Goal: Find specific page/section: Find specific page/section

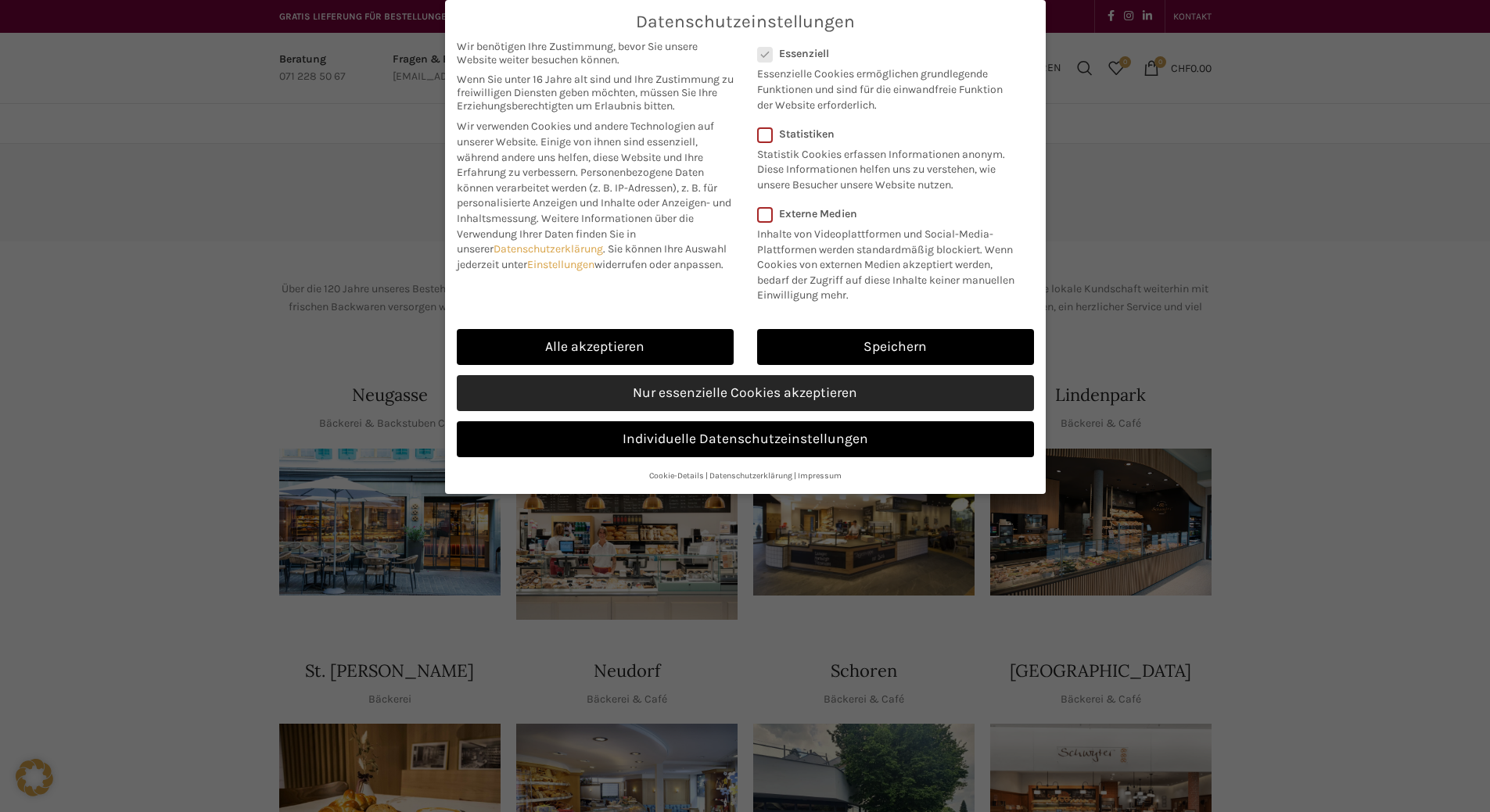
click at [703, 412] on link "Nur essenzielle Cookies akzeptieren" at bounding box center [745, 393] width 577 height 36
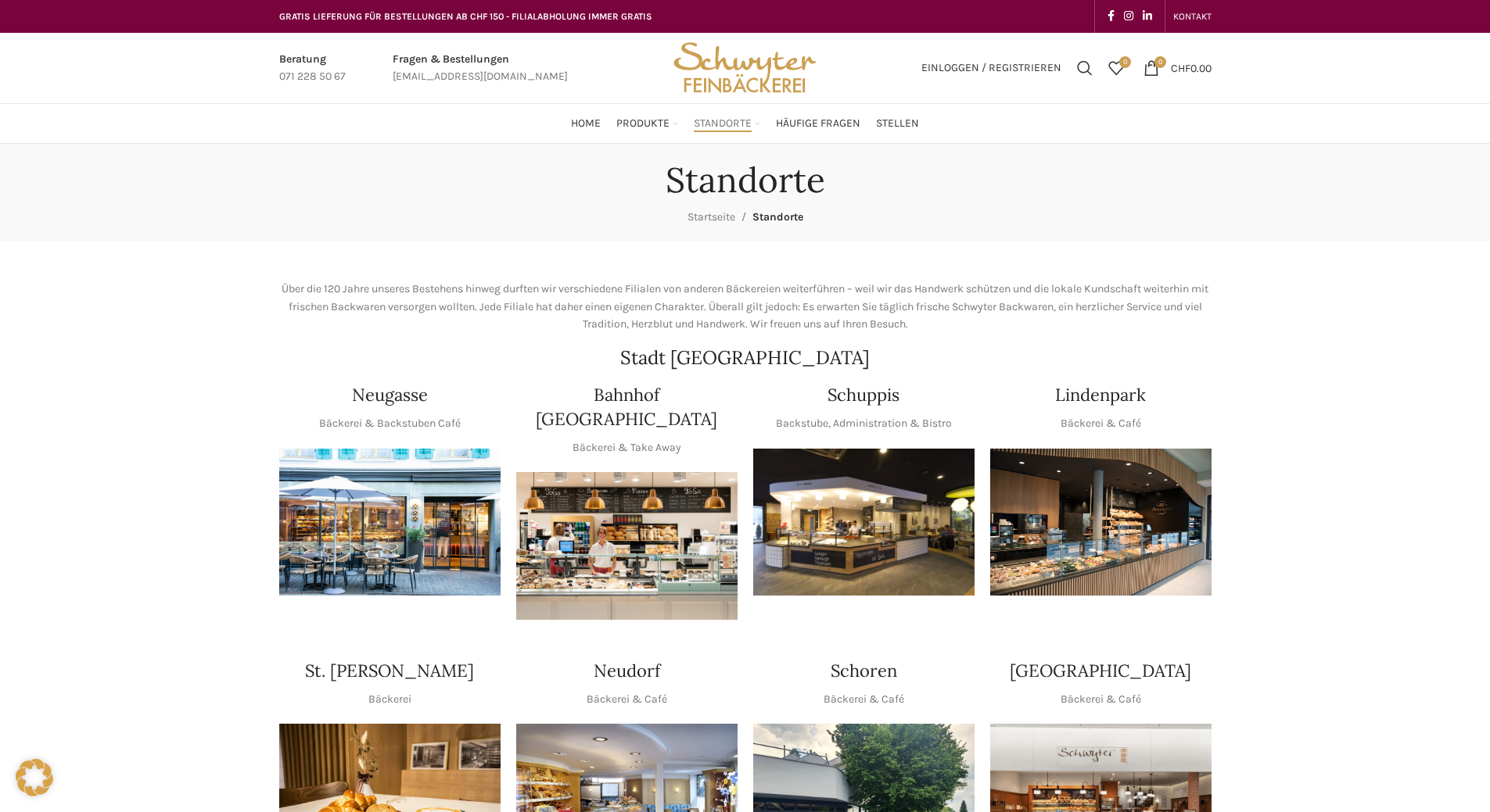
click at [850, 502] on img "1 / 1" at bounding box center [864, 522] width 221 height 148
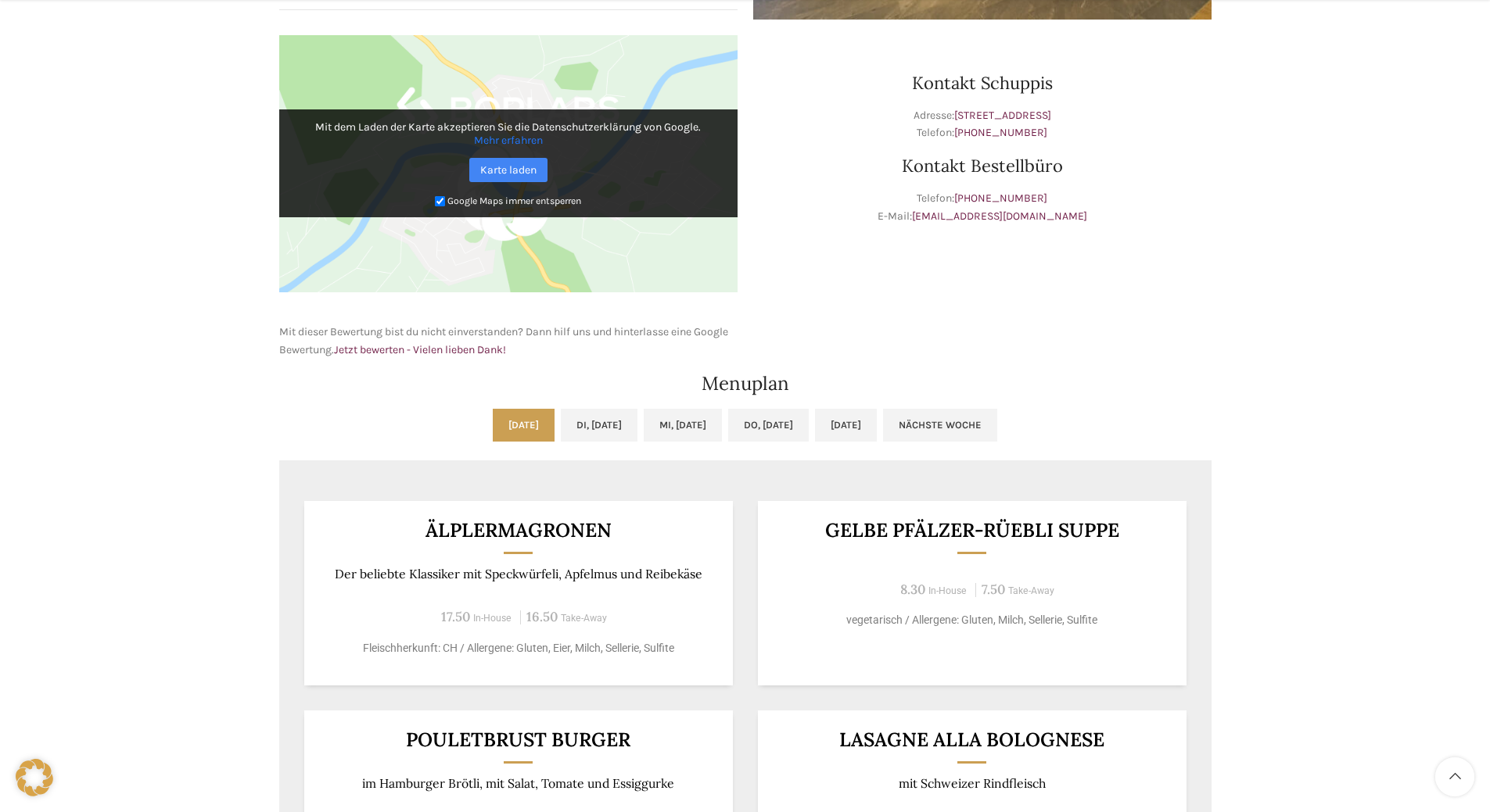
scroll to position [547, 0]
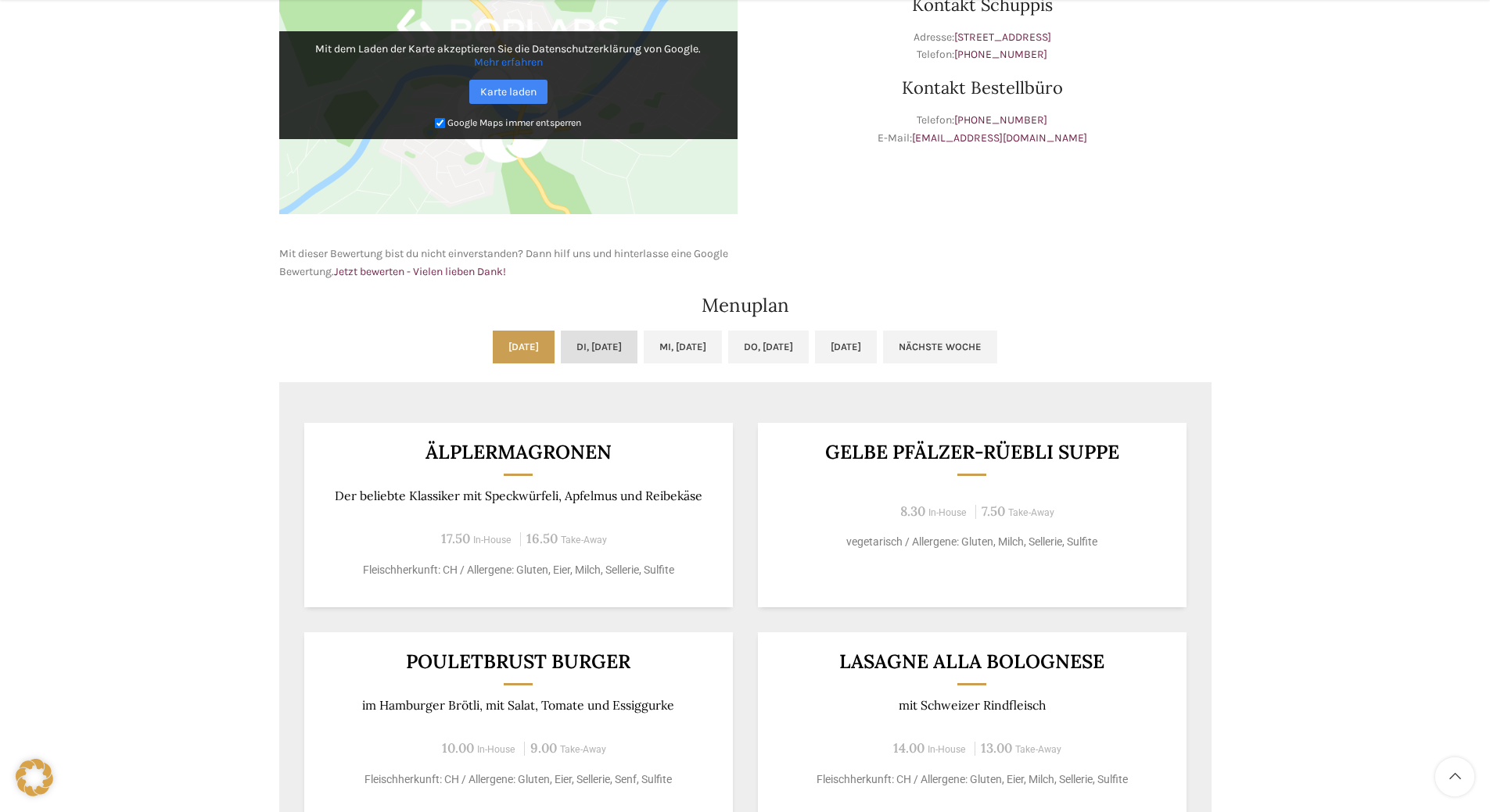
click at [582, 346] on link "Di, [DATE]" at bounding box center [599, 347] width 77 height 33
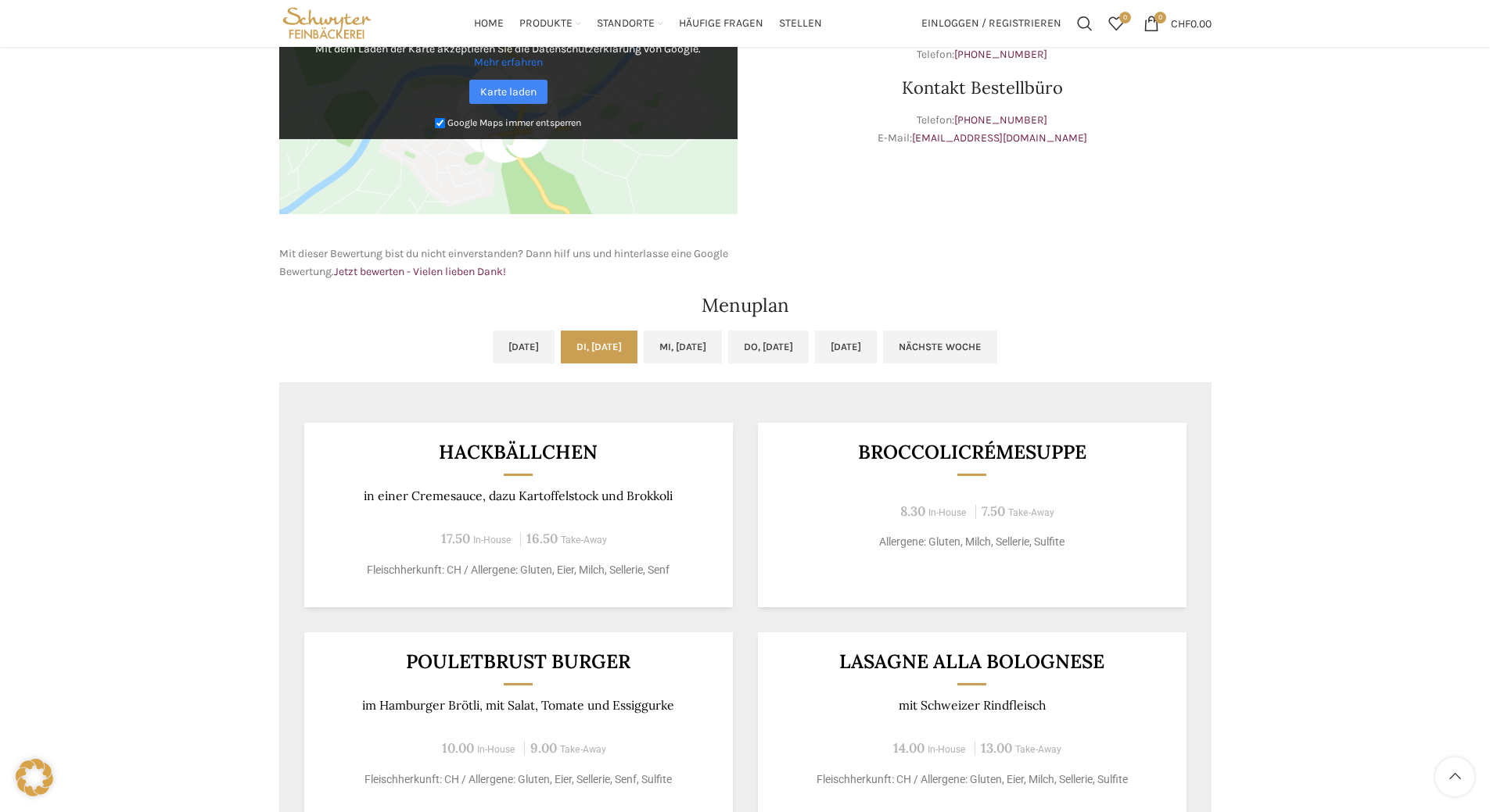
scroll to position [391, 0]
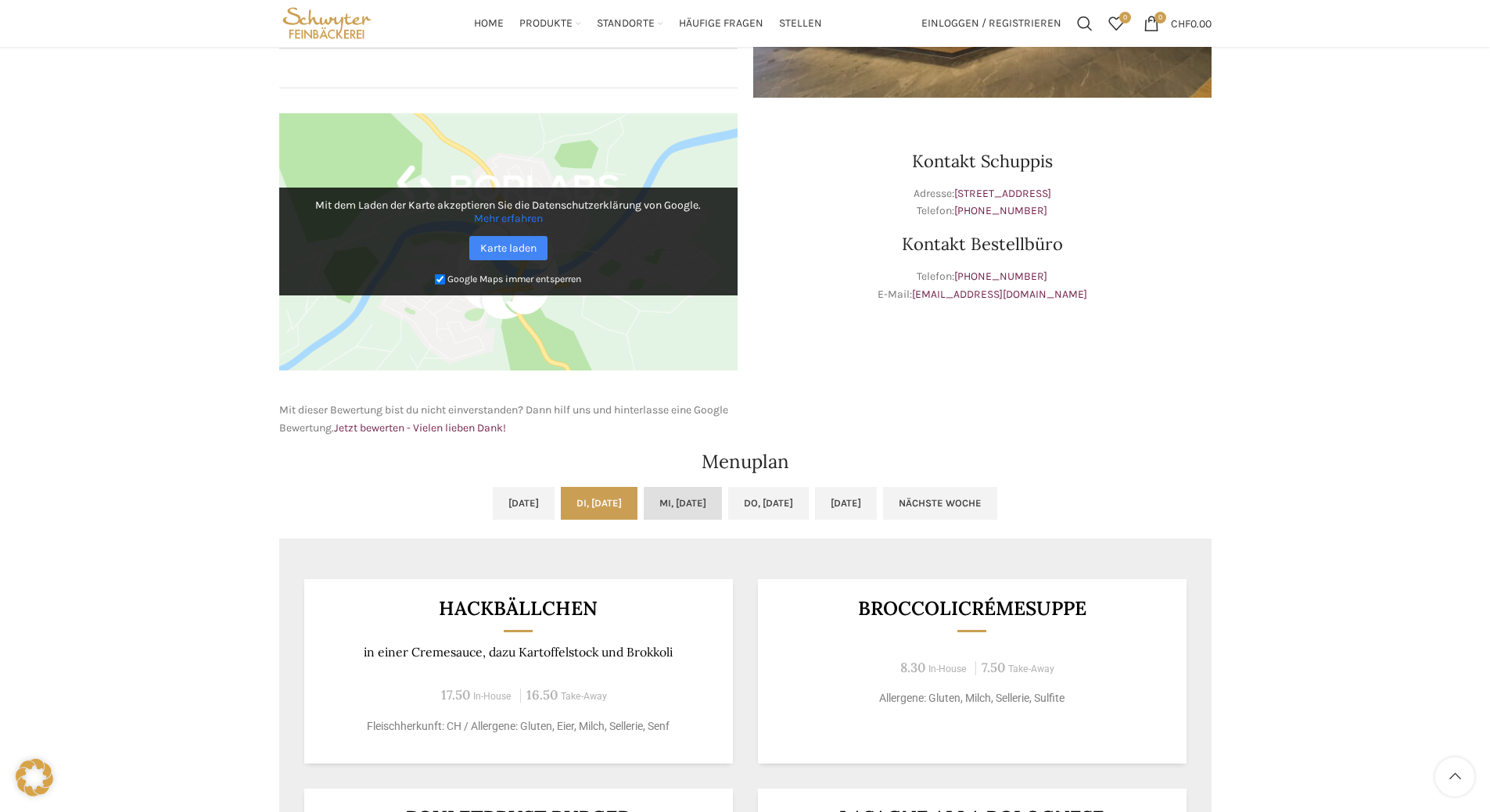
click at [682, 499] on link "Mi, [DATE]" at bounding box center [683, 503] width 79 height 33
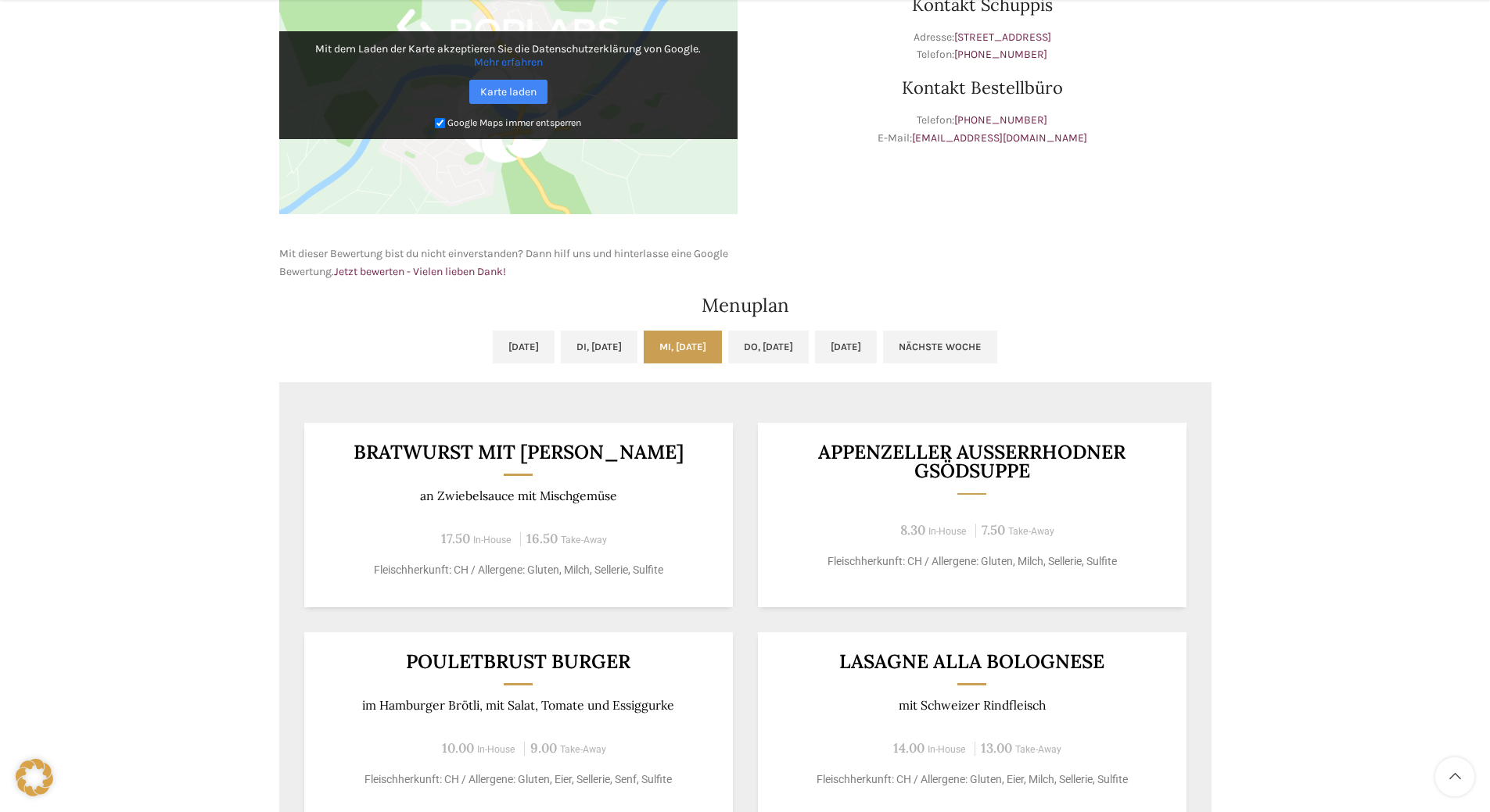
scroll to position [625, 0]
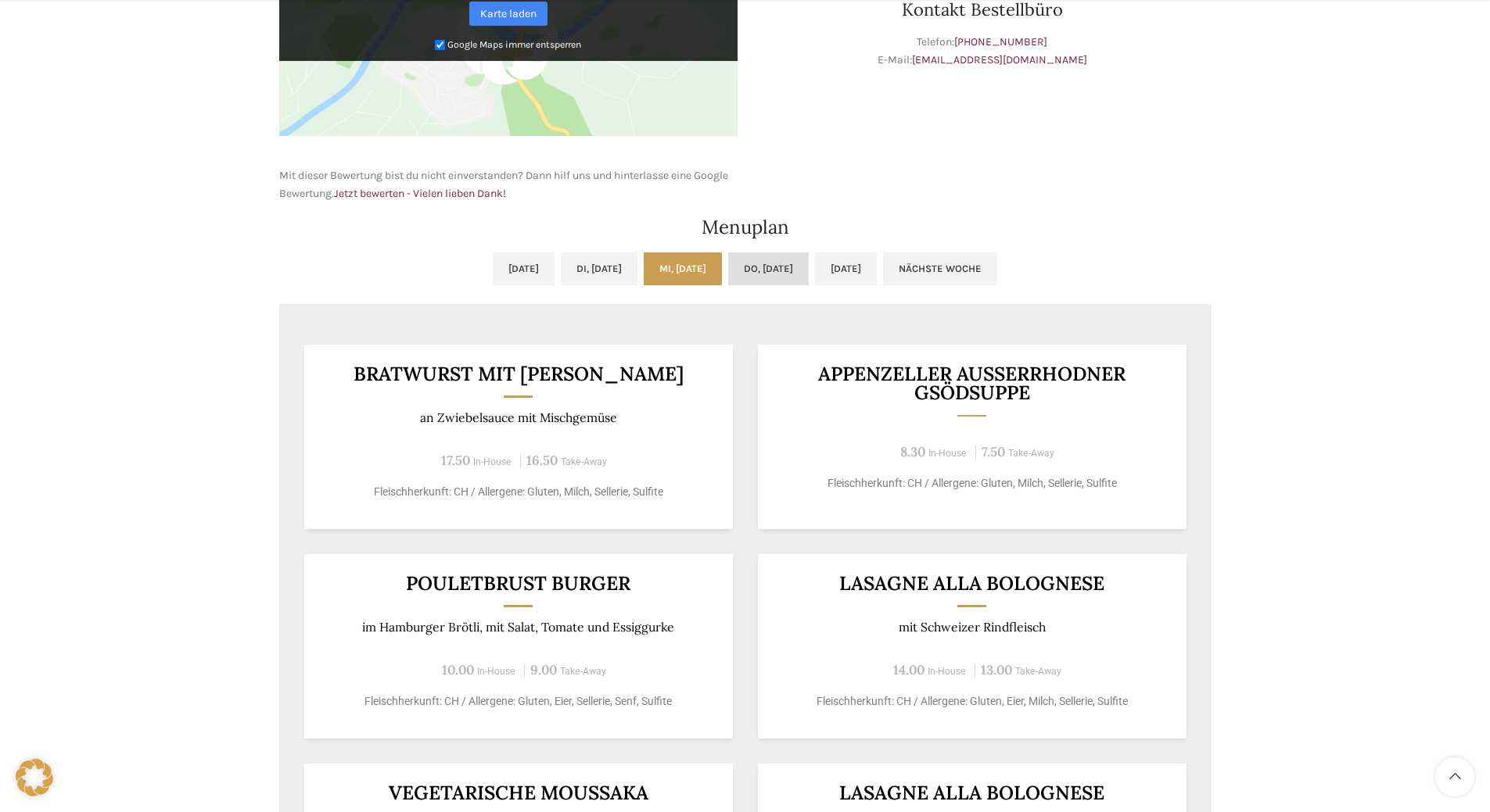
click at [790, 268] on link "Do, [DATE]" at bounding box center [768, 268] width 81 height 33
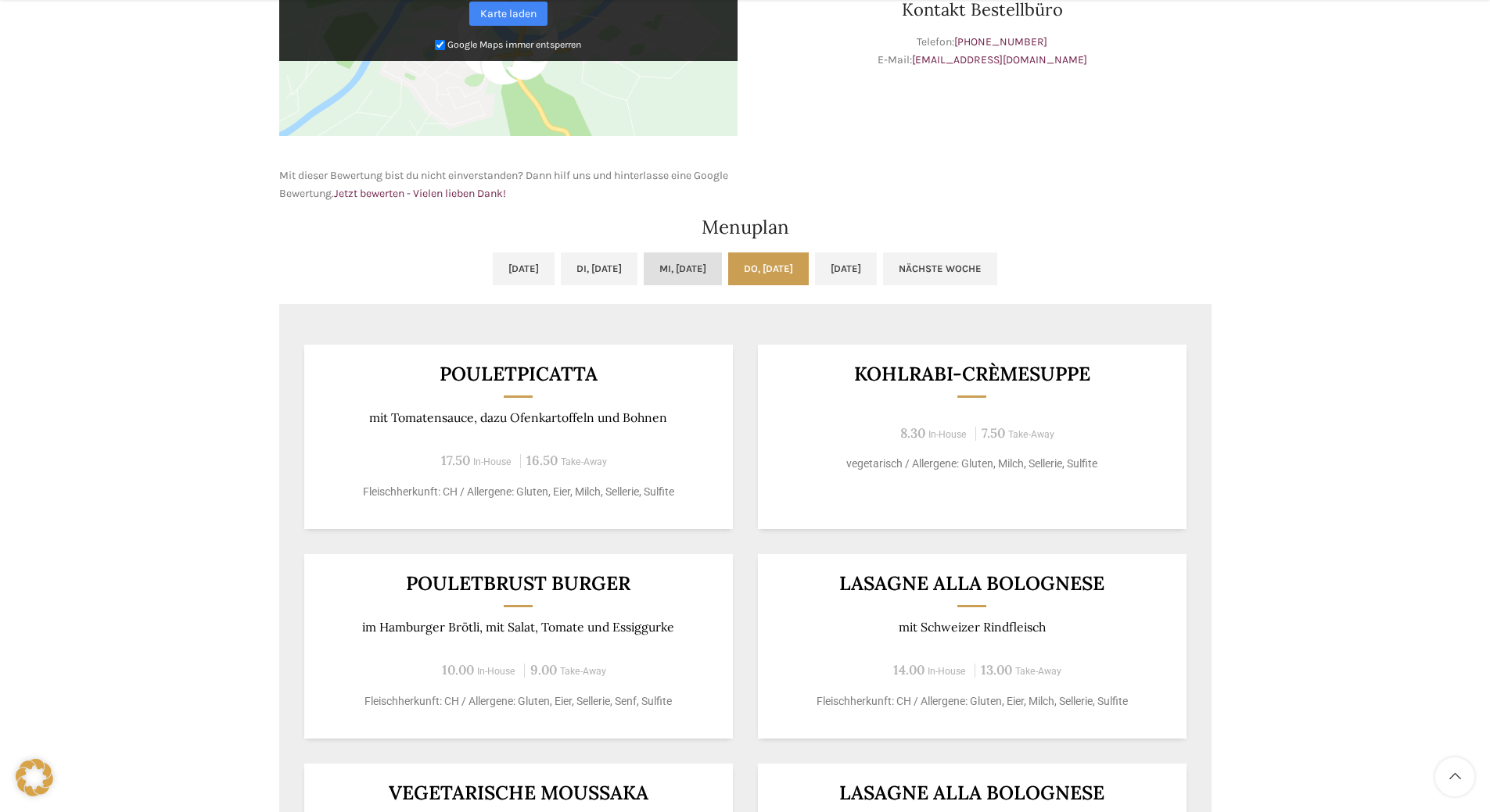
click at [707, 262] on link "Mi, [DATE]" at bounding box center [683, 268] width 79 height 33
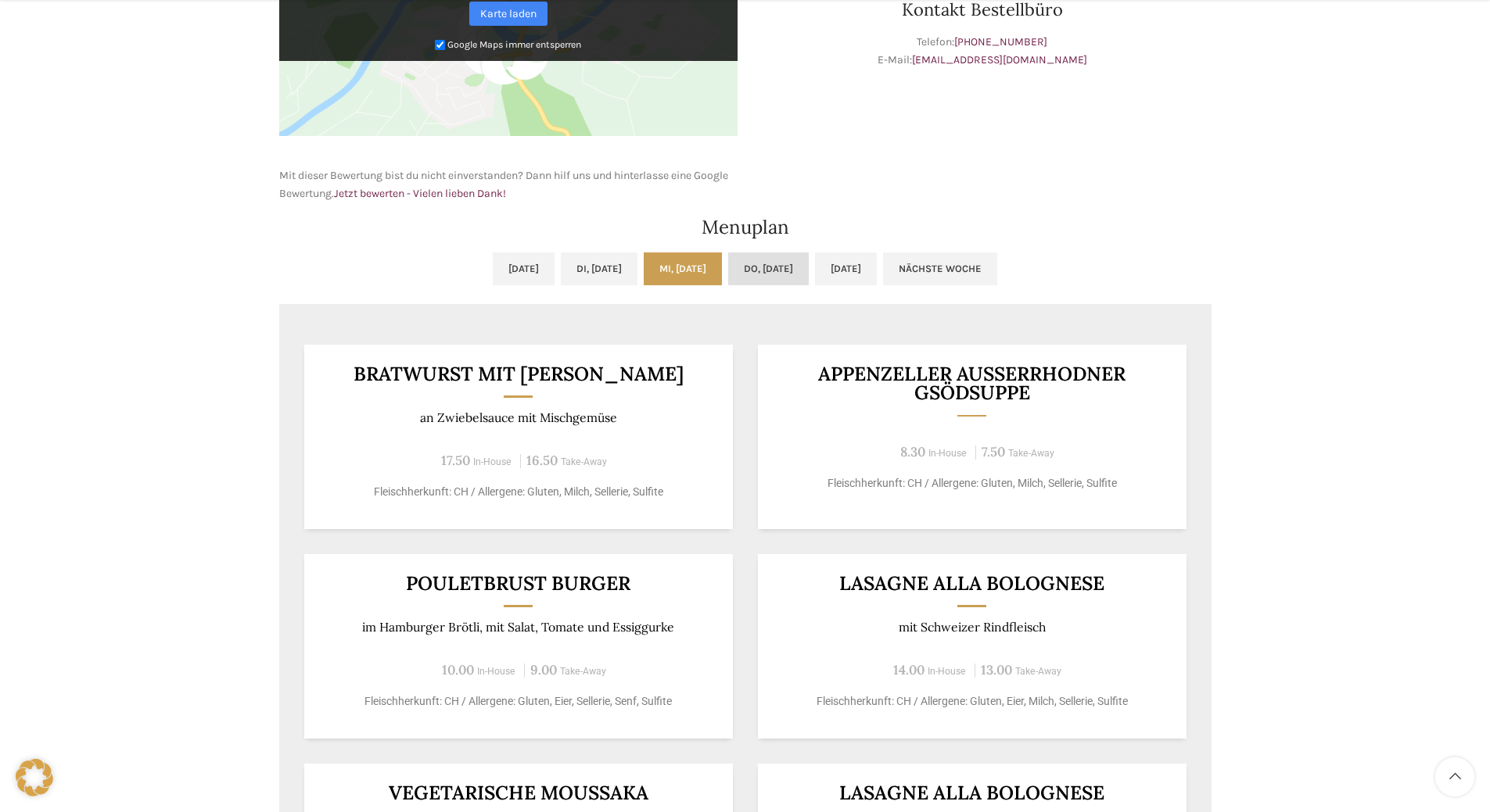
click at [759, 267] on link "Do, [DATE]" at bounding box center [768, 268] width 81 height 33
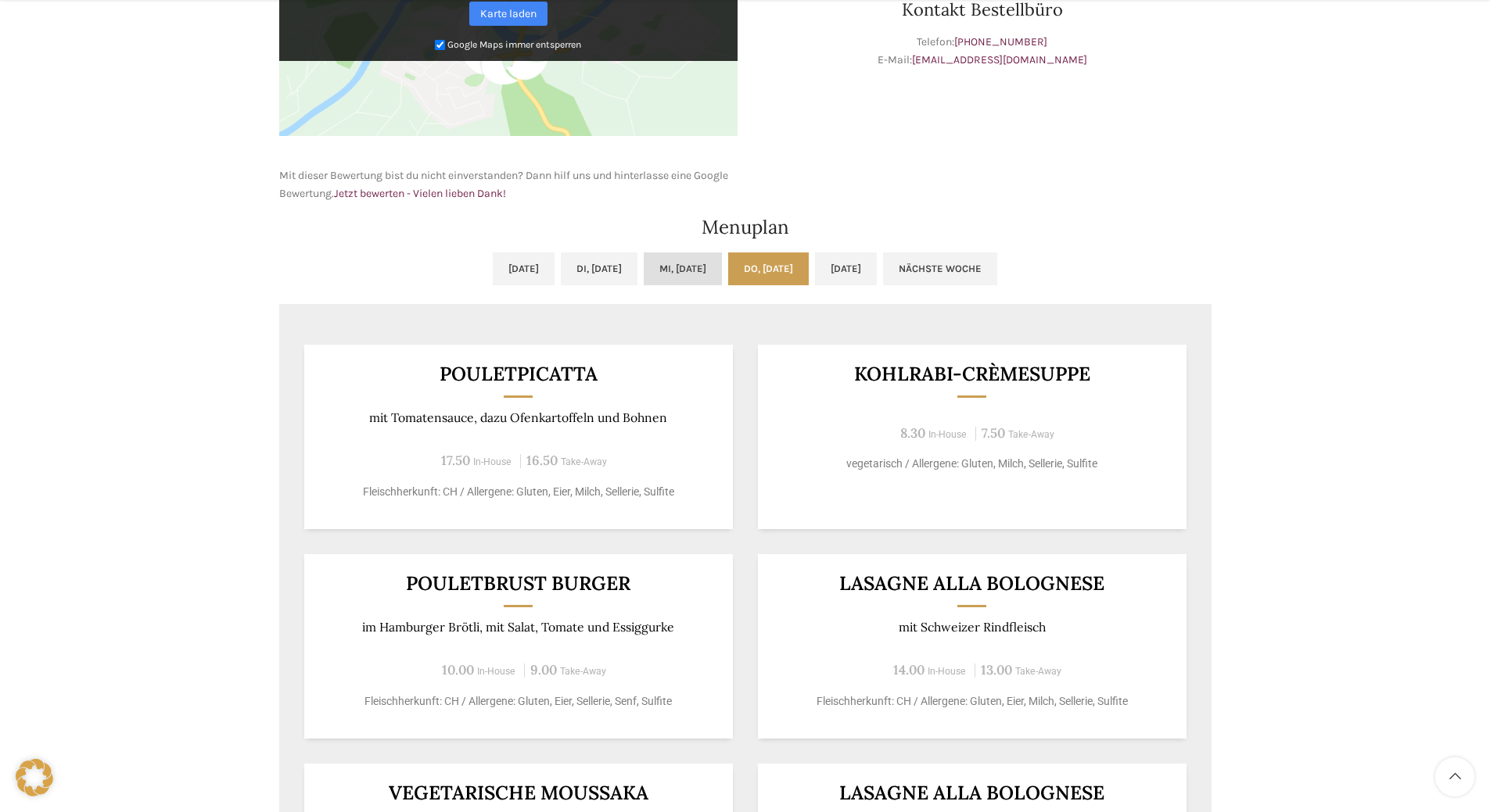
click at [699, 263] on link "Mi, [DATE]" at bounding box center [683, 268] width 79 height 33
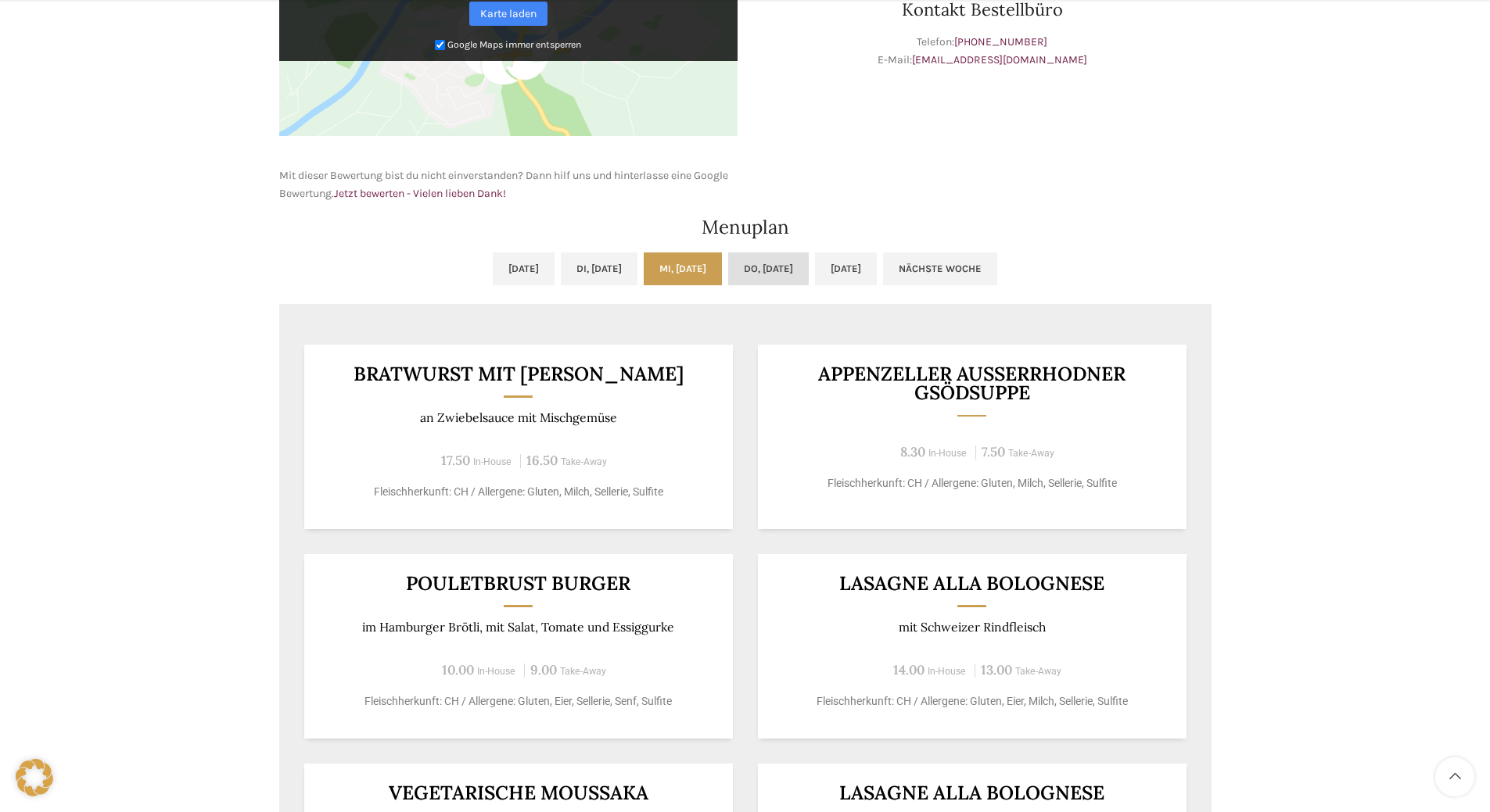
click at [755, 271] on link "Do, [DATE]" at bounding box center [768, 268] width 81 height 33
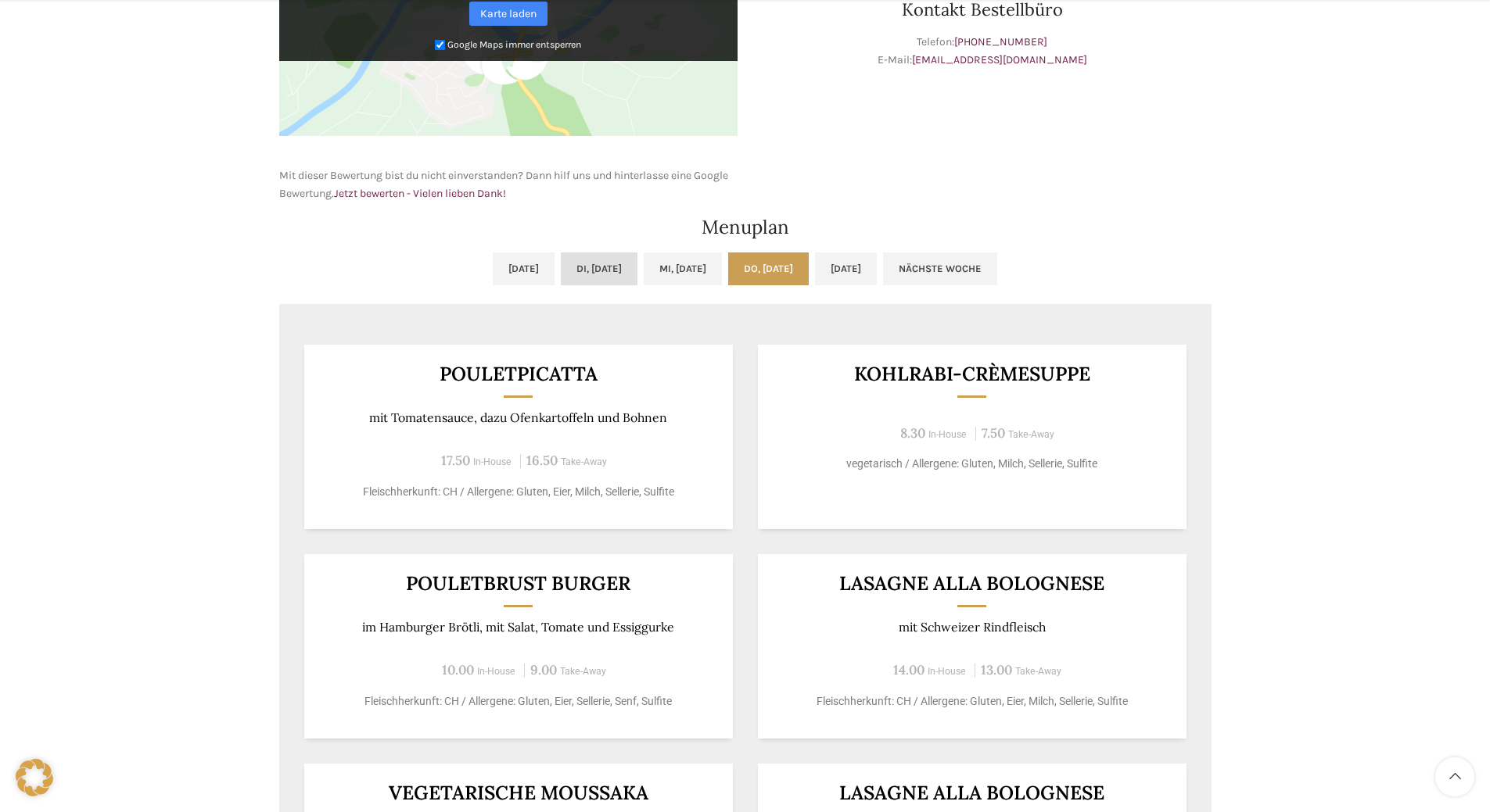
click at [574, 262] on link "Di, [DATE]" at bounding box center [599, 268] width 77 height 33
click at [692, 264] on link "Mi, [DATE]" at bounding box center [683, 268] width 79 height 33
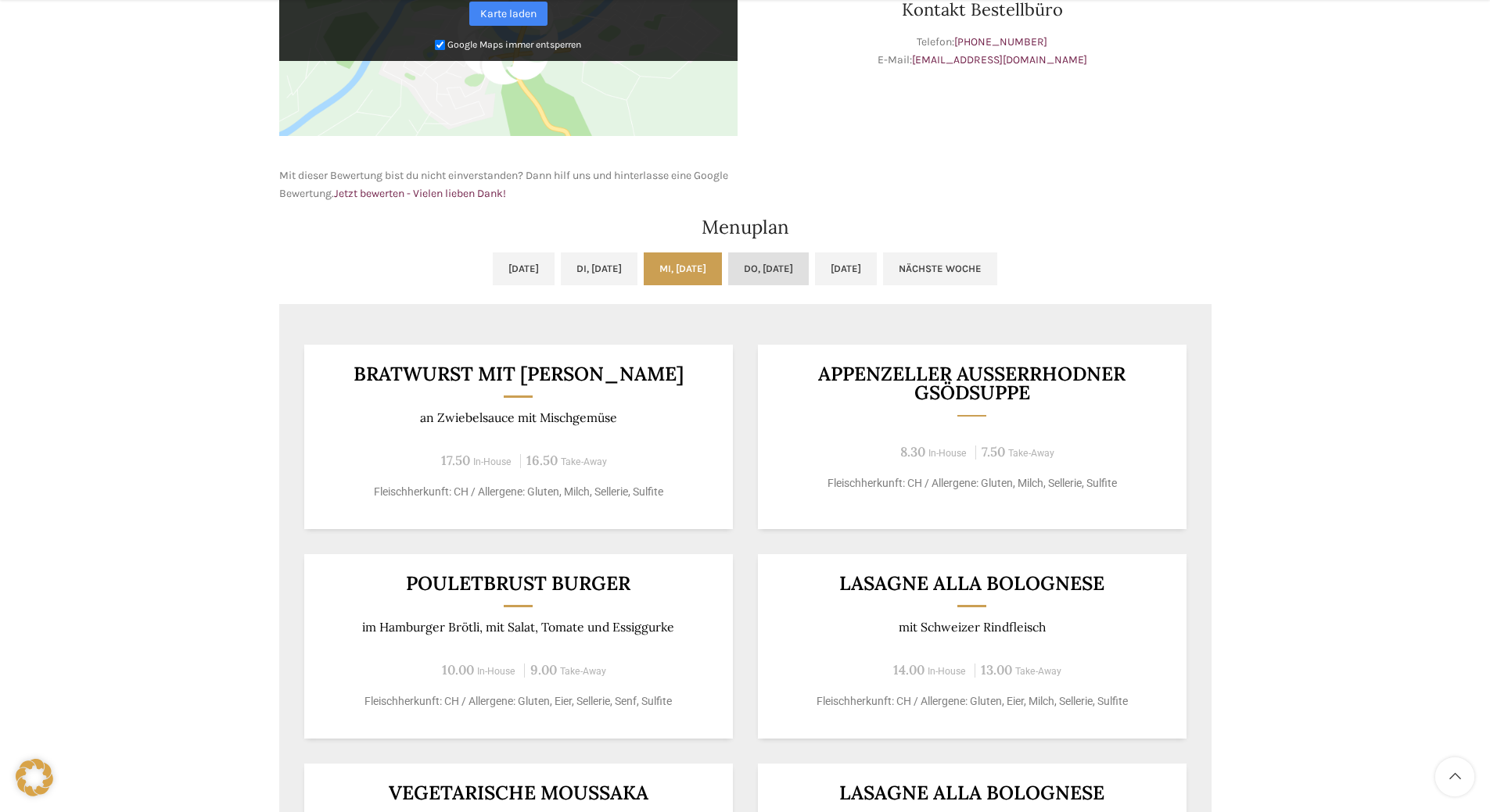
click at [776, 271] on link "Do, [DATE]" at bounding box center [768, 268] width 81 height 33
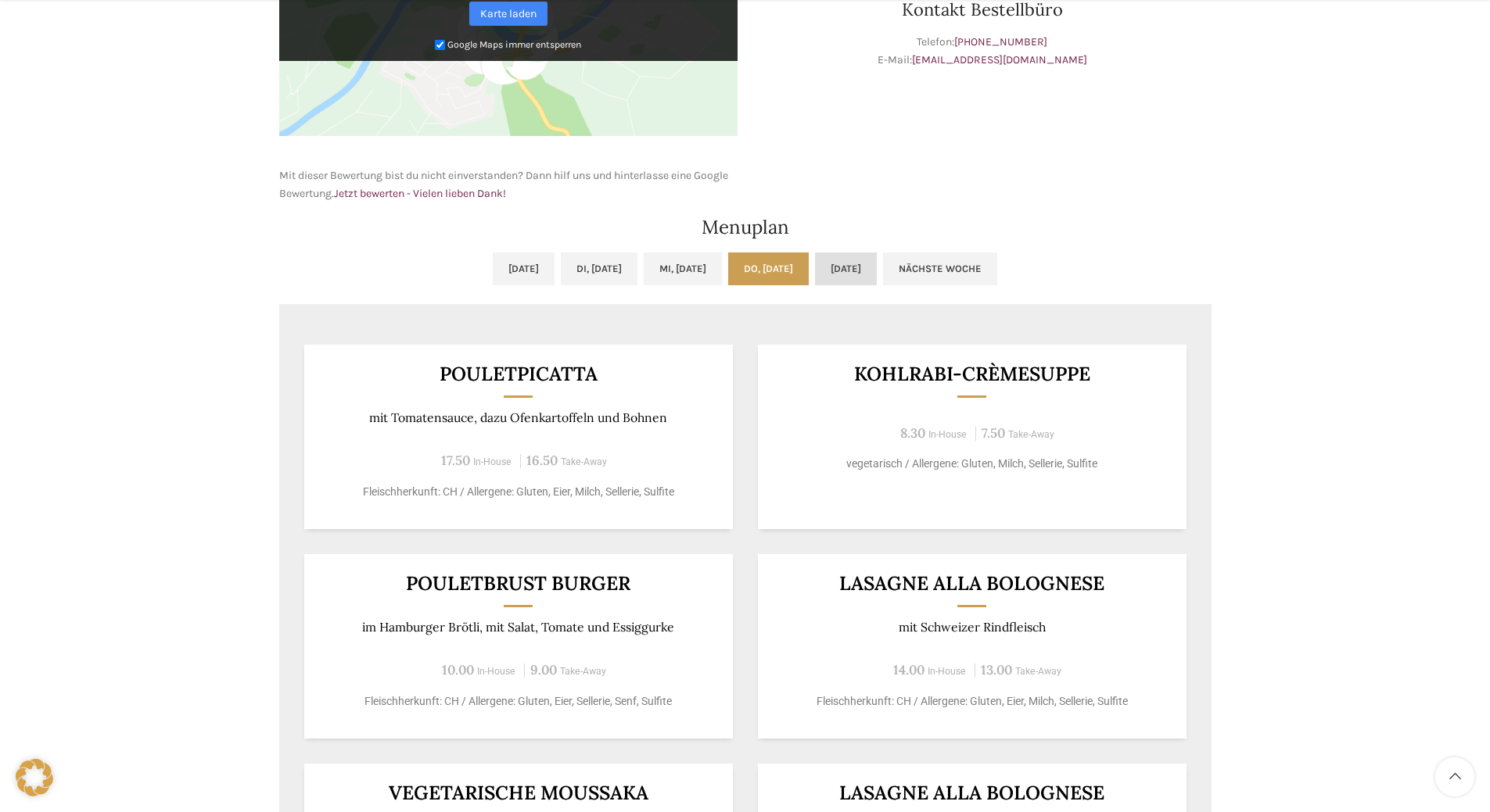
click at [872, 259] on link "[DATE]" at bounding box center [845, 268] width 62 height 33
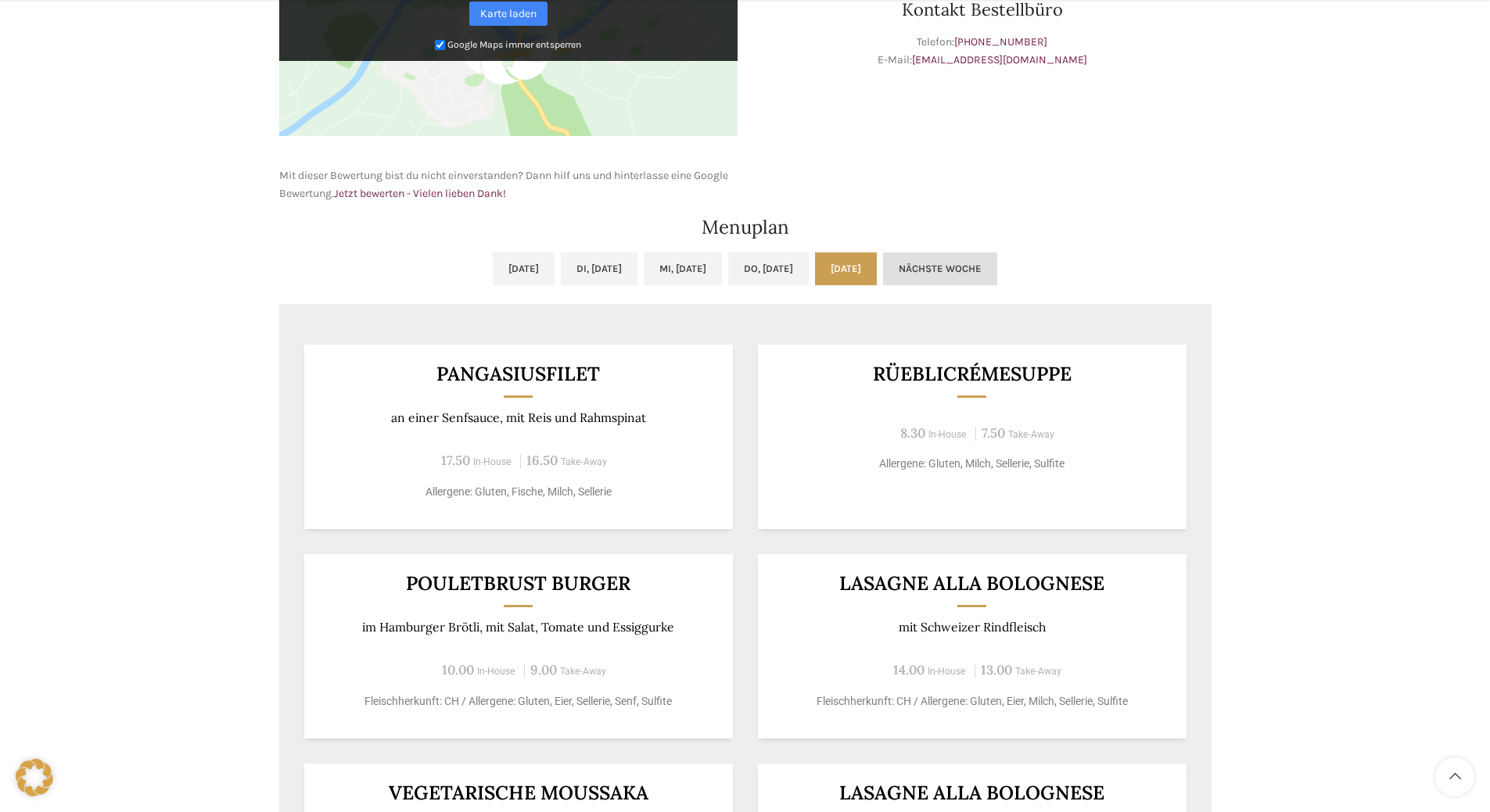
click at [953, 257] on link "Nächste Woche" at bounding box center [940, 268] width 115 height 33
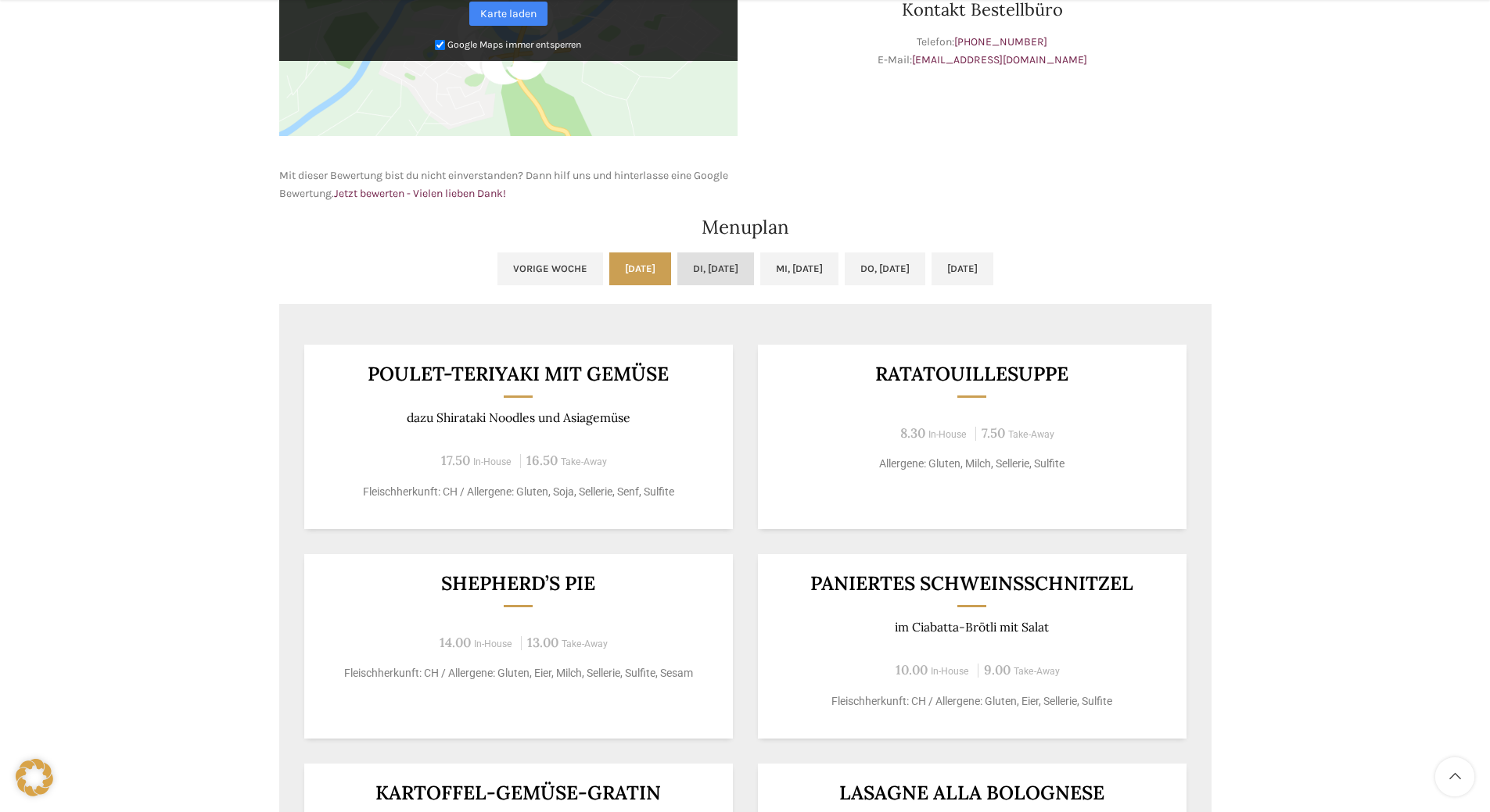
click at [677, 271] on link "Di, [DATE]" at bounding box center [715, 268] width 77 height 33
click at [773, 269] on link "Mi, [DATE]" at bounding box center [799, 268] width 79 height 33
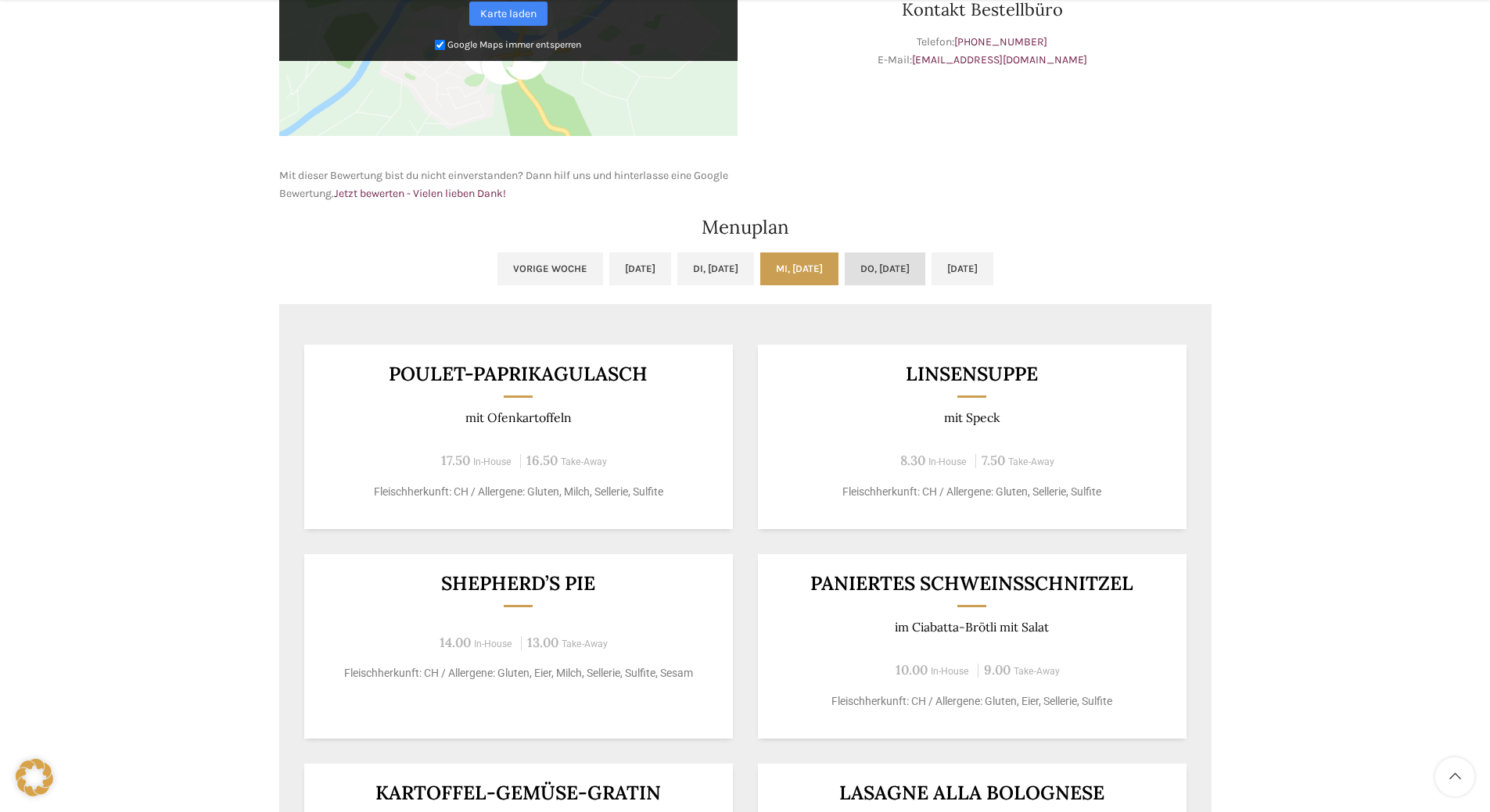
click at [903, 259] on link "Do, [DATE]" at bounding box center [884, 268] width 81 height 33
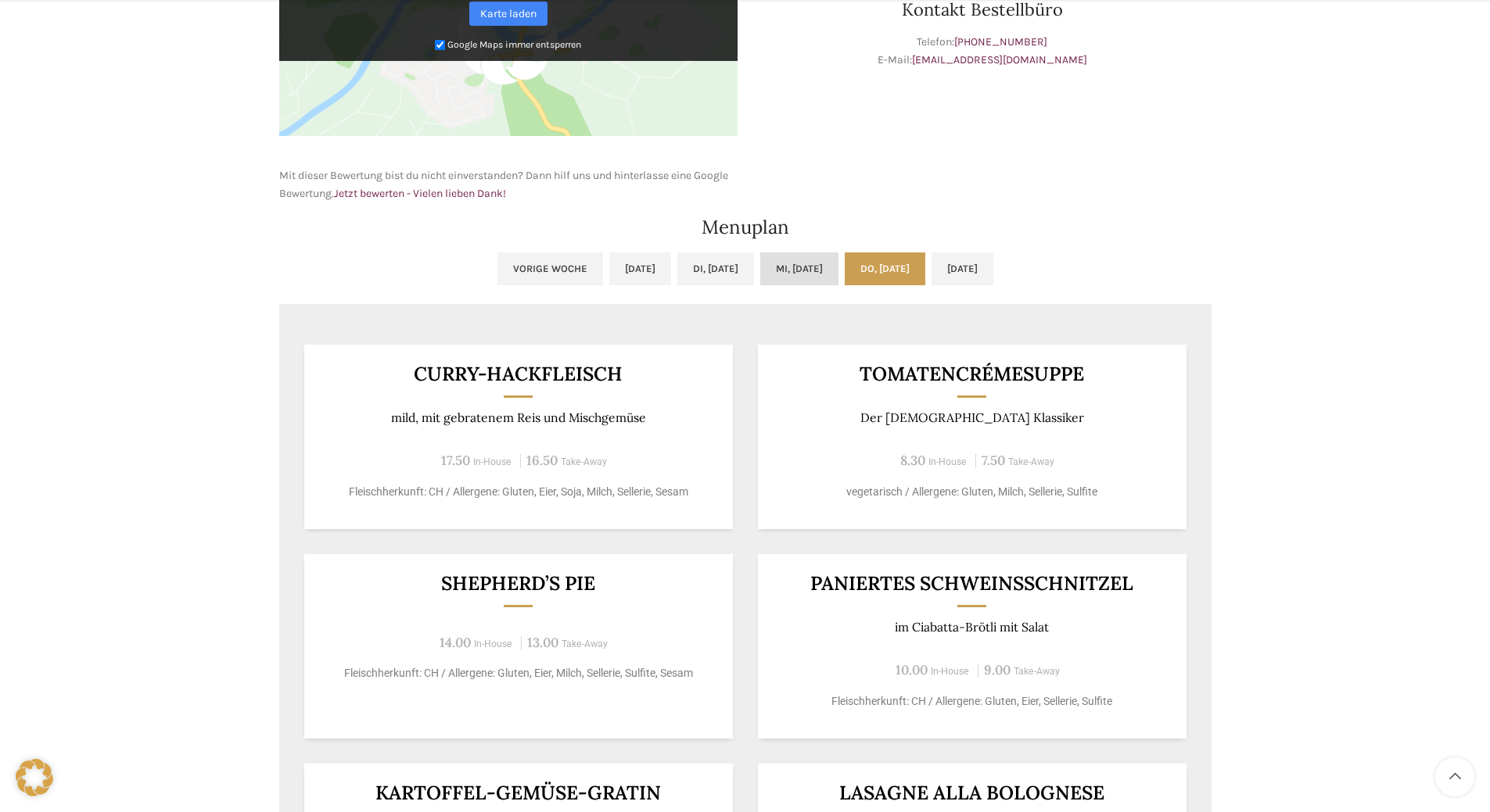
click at [809, 264] on link "Mi, [DATE]" at bounding box center [799, 268] width 79 height 33
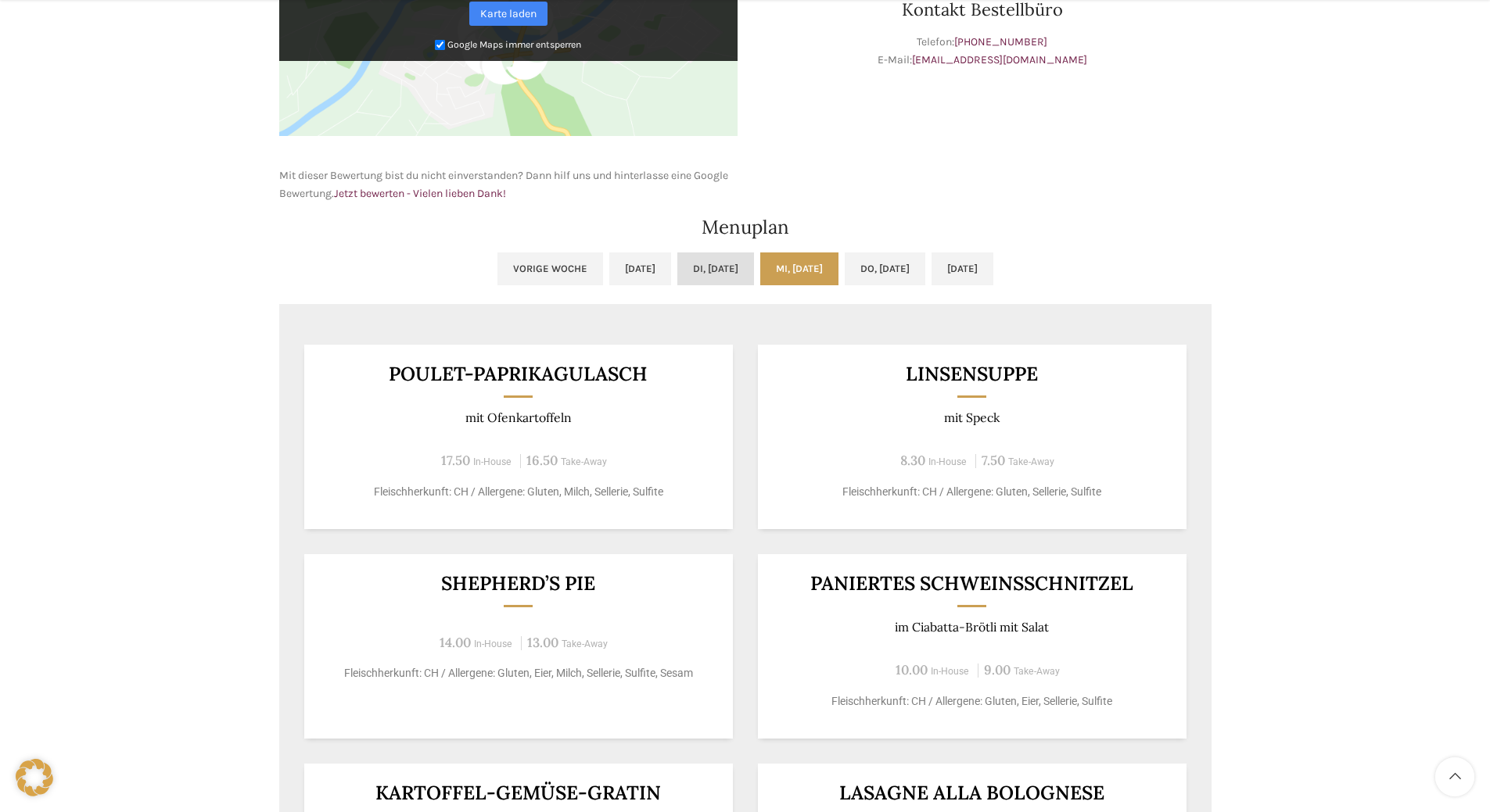
click at [720, 260] on link "Di, [DATE]" at bounding box center [715, 268] width 77 height 33
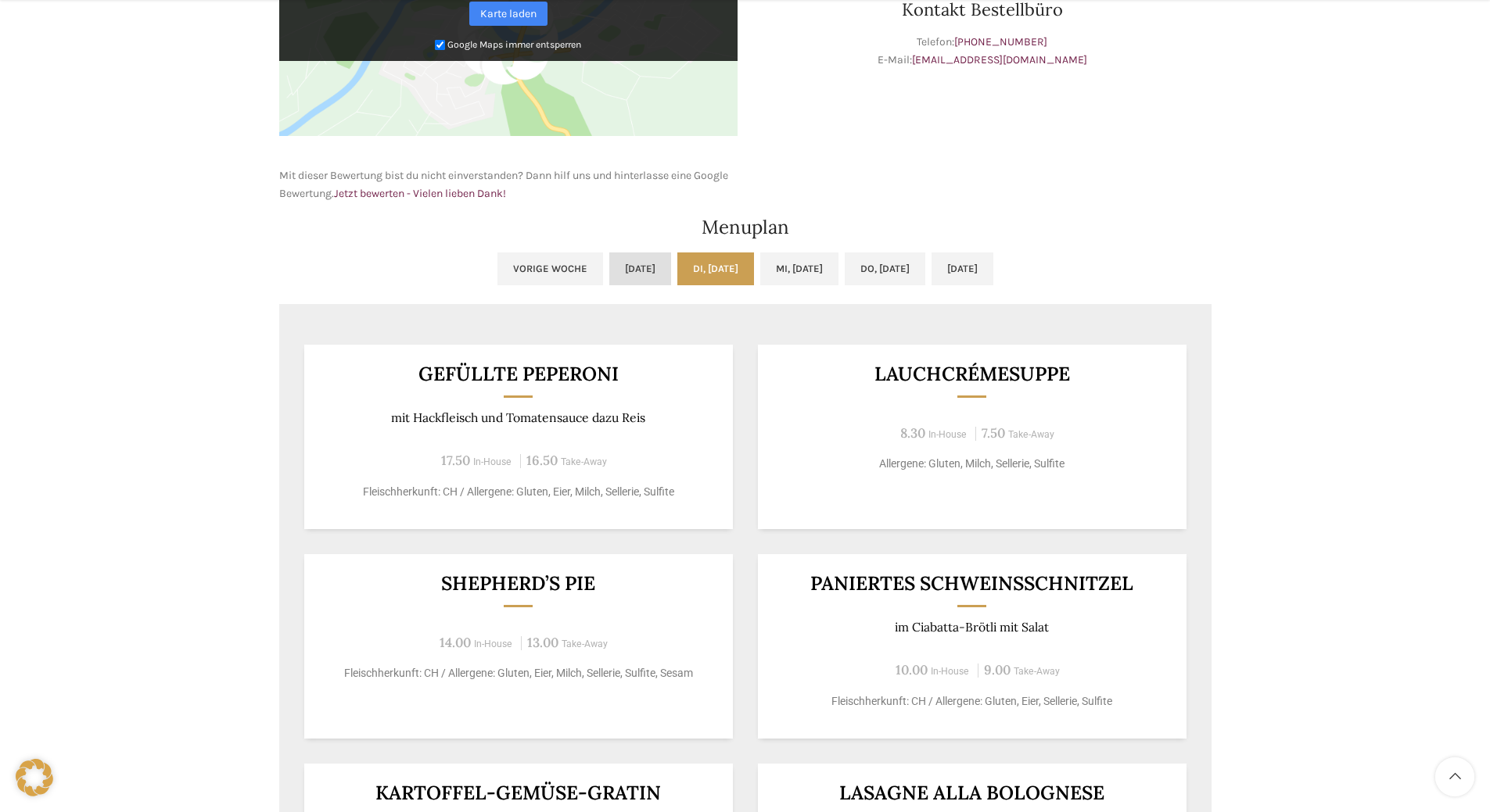
click at [610, 266] on link "[DATE]" at bounding box center [640, 268] width 62 height 33
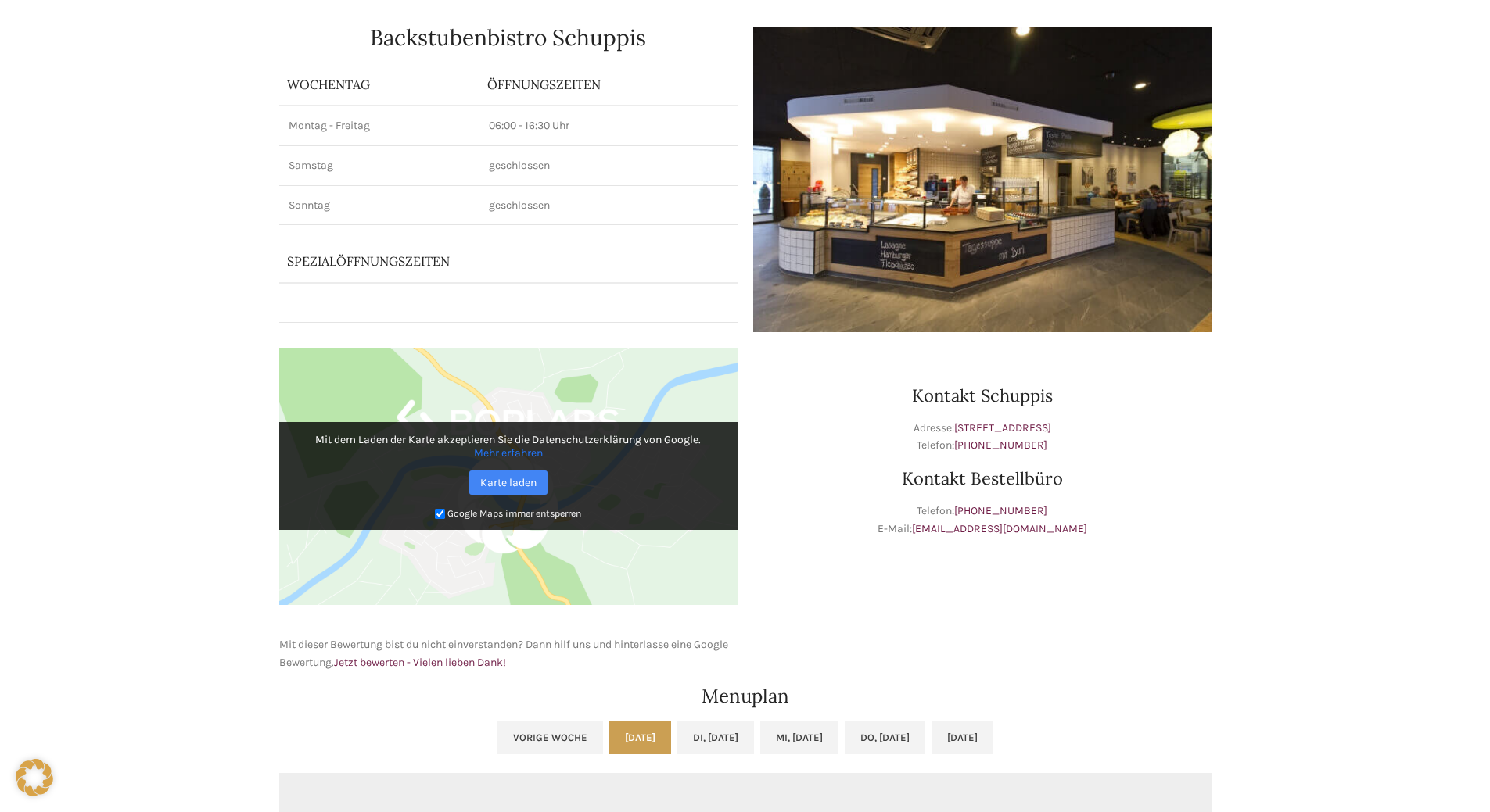
scroll to position [0, 0]
